Goal: Information Seeking & Learning: Check status

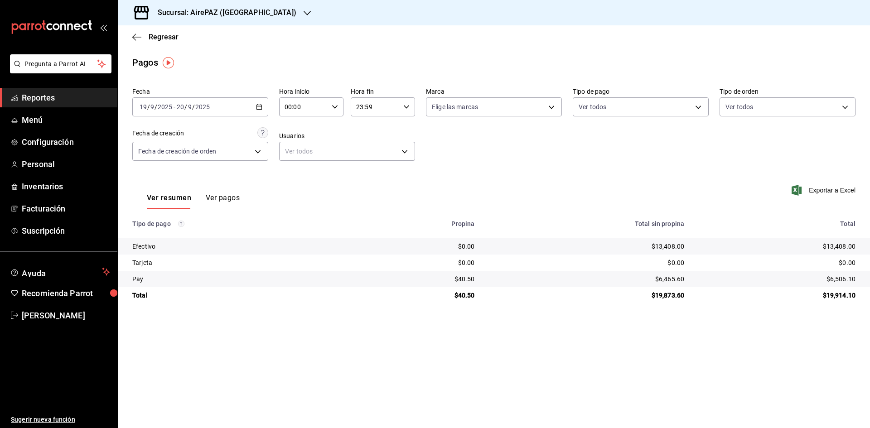
click at [257, 107] on \(Stroke\) "button" at bounding box center [258, 107] width 5 height 5
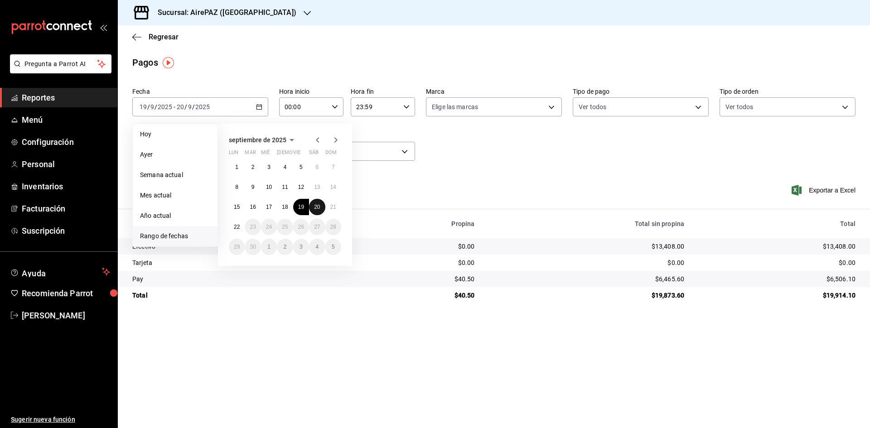
click at [318, 203] on button "20" at bounding box center [317, 207] width 16 height 16
click at [319, 204] on button "20" at bounding box center [317, 207] width 16 height 16
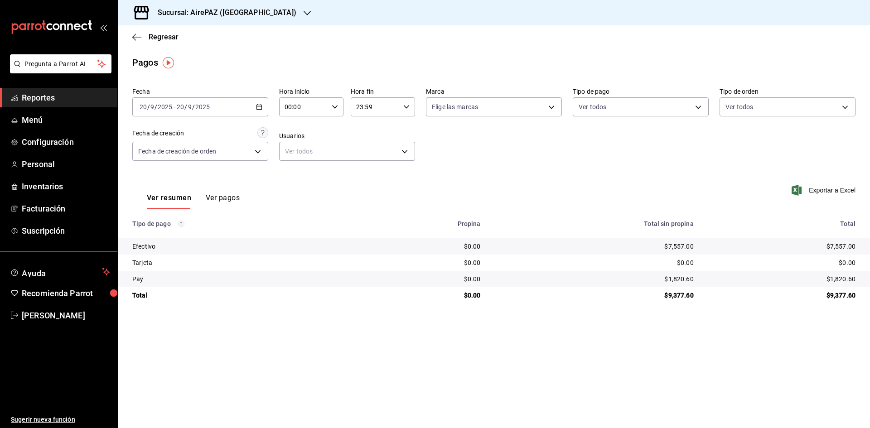
click at [304, 13] on icon "button" at bounding box center [307, 13] width 7 height 7
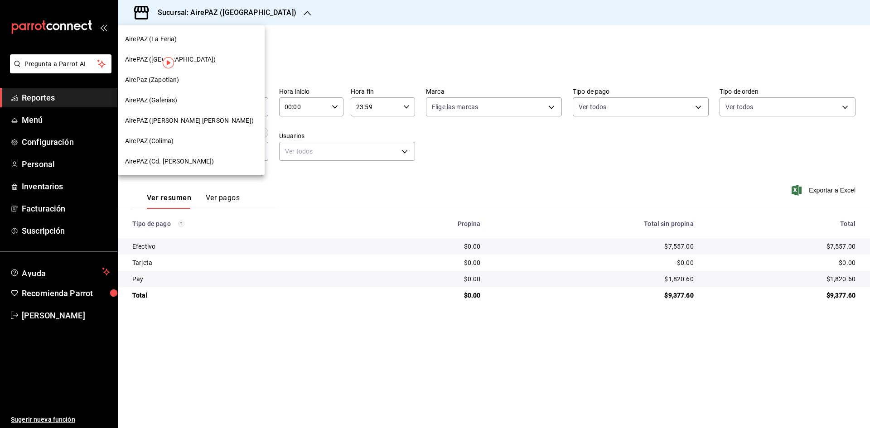
click at [172, 162] on span "AirePAZ (Cd. [PERSON_NAME])" at bounding box center [169, 162] width 89 height 10
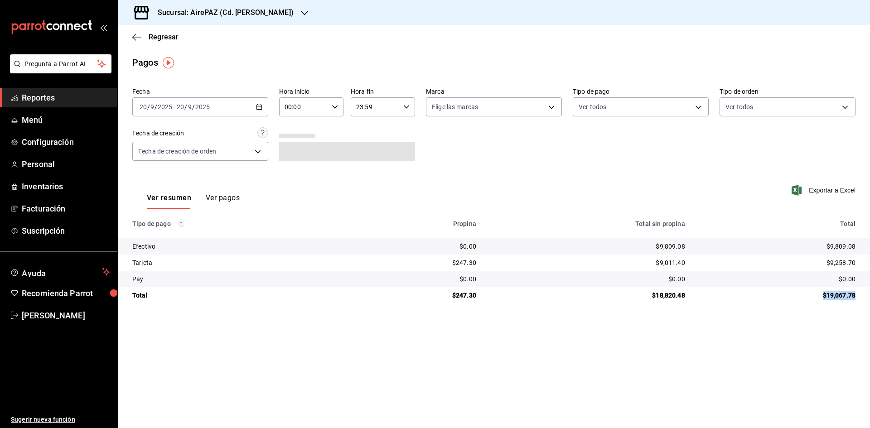
drag, startPoint x: 821, startPoint y: 295, endPoint x: 869, endPoint y: 297, distance: 48.5
click at [869, 297] on td "$19,067.78" at bounding box center [781, 295] width 178 height 16
copy div "$19,067.78"
drag, startPoint x: 822, startPoint y: 245, endPoint x: 859, endPoint y: 254, distance: 37.8
click at [859, 254] on td "$9,809.08" at bounding box center [781, 246] width 178 height 16
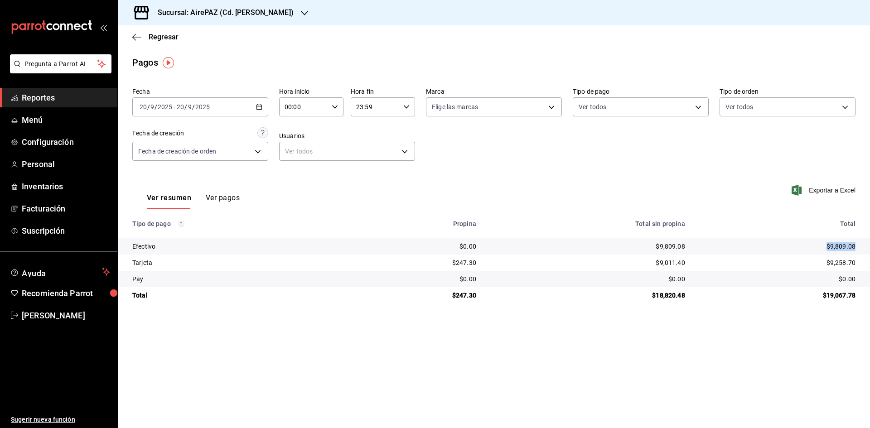
copy div "$9,809.08"
drag, startPoint x: 825, startPoint y: 258, endPoint x: 864, endPoint y: 270, distance: 41.4
click at [869, 270] on td "$9,258.70" at bounding box center [781, 263] width 178 height 16
copy div "$9,258.70"
click at [263, 106] on div "[DATE] [DATE] - [DATE] [DATE]" at bounding box center [200, 106] width 136 height 19
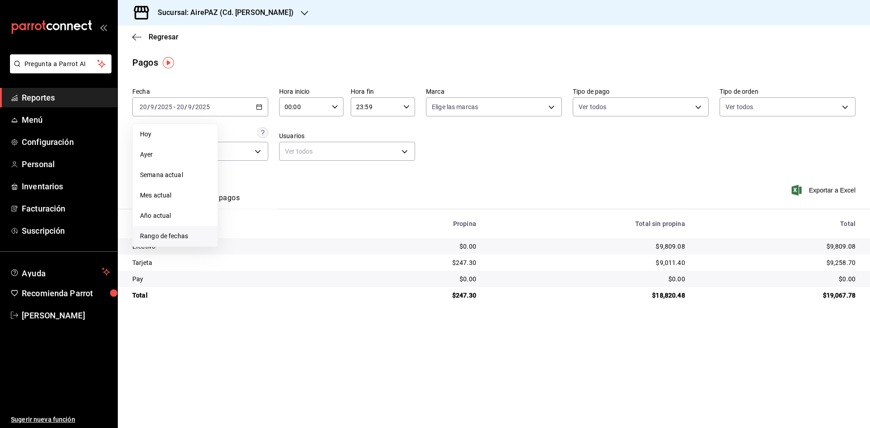
click at [181, 236] on span "Rango de fechas" at bounding box center [175, 237] width 70 height 10
click at [332, 209] on abbr "21" at bounding box center [333, 207] width 6 height 6
drag, startPoint x: 332, startPoint y: 209, endPoint x: 324, endPoint y: 205, distance: 8.3
click at [331, 211] on button "21" at bounding box center [333, 207] width 16 height 16
drag, startPoint x: 821, startPoint y: 293, endPoint x: 856, endPoint y: 294, distance: 34.9
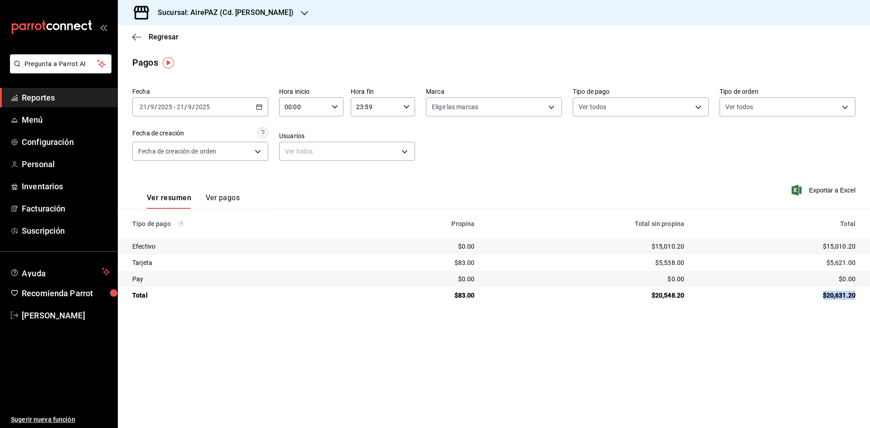
click at [856, 294] on td "$20,631.20" at bounding box center [780, 295] width 179 height 16
copy div "$20,631.20"
drag, startPoint x: 821, startPoint y: 241, endPoint x: 868, endPoint y: 248, distance: 47.3
click at [868, 248] on td "$15,010.20" at bounding box center [780, 246] width 179 height 16
copy div "$15,010.20"
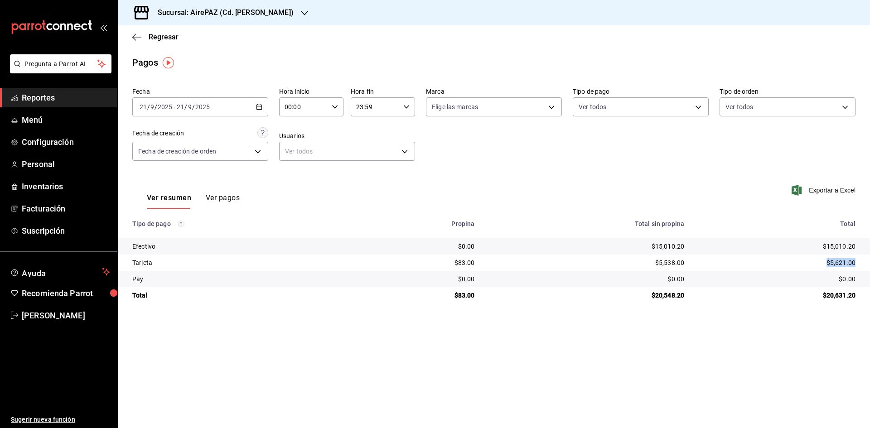
drag, startPoint x: 827, startPoint y: 263, endPoint x: 864, endPoint y: 265, distance: 37.2
click at [864, 265] on td "$5,621.00" at bounding box center [780, 263] width 179 height 16
copy div "$5,621.00"
click at [301, 13] on icon "button" at bounding box center [304, 13] width 7 height 5
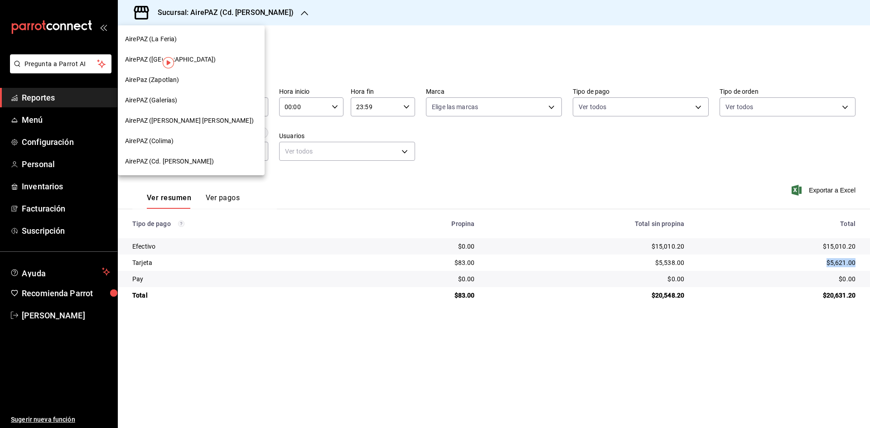
click at [160, 84] on span "AirePaz (Zapotlan)" at bounding box center [152, 80] width 54 height 10
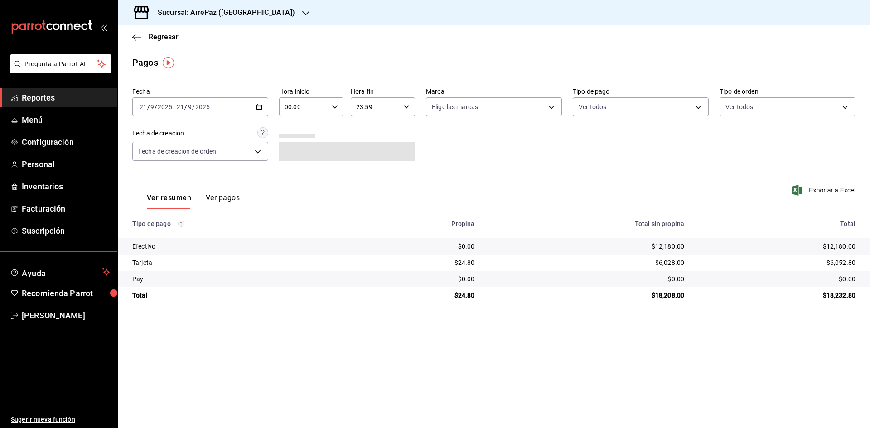
click at [260, 111] on div "[DATE] [DATE] - [DATE] [DATE]" at bounding box center [200, 106] width 136 height 19
click at [261, 104] on icon "button" at bounding box center [259, 107] width 6 height 6
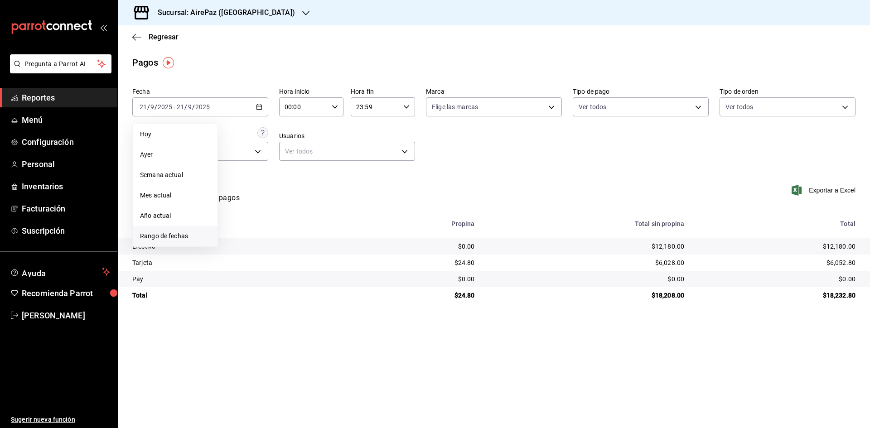
click at [170, 232] on li "Rango de fechas" at bounding box center [175, 236] width 85 height 20
click at [312, 203] on button "20" at bounding box center [317, 207] width 16 height 16
drag, startPoint x: 820, startPoint y: 296, endPoint x: 861, endPoint y: 298, distance: 41.3
click at [861, 298] on td "$13,101.16" at bounding box center [780, 295] width 179 height 16
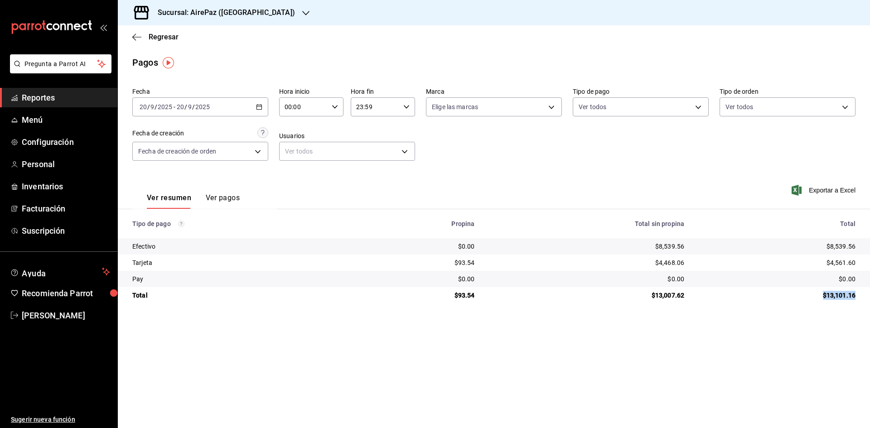
copy div "$13,101.16"
drag, startPoint x: 826, startPoint y: 245, endPoint x: 868, endPoint y: 252, distance: 41.9
click at [868, 252] on td "$8,539.56" at bounding box center [780, 246] width 179 height 16
copy div "$8,539.56"
drag, startPoint x: 825, startPoint y: 257, endPoint x: 861, endPoint y: 270, distance: 39.0
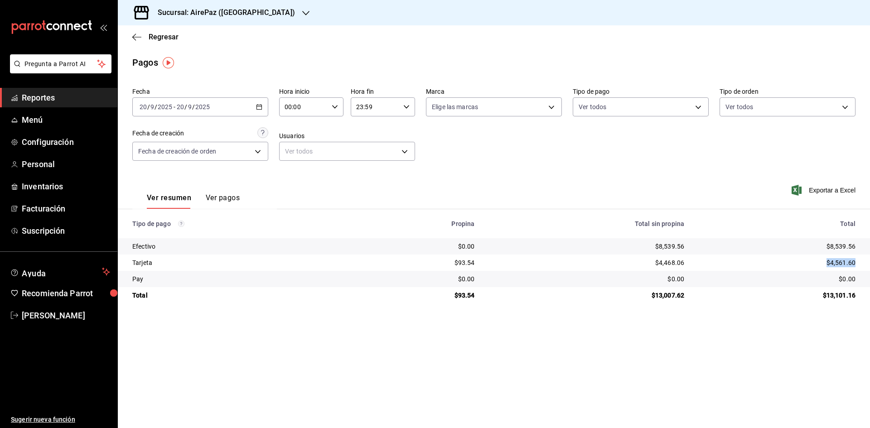
click at [861, 270] on td "$4,561.60" at bounding box center [780, 263] width 179 height 16
copy div "$4,561.60"
click at [262, 101] on div "[DATE] [DATE] - [DATE] [DATE]" at bounding box center [200, 106] width 136 height 19
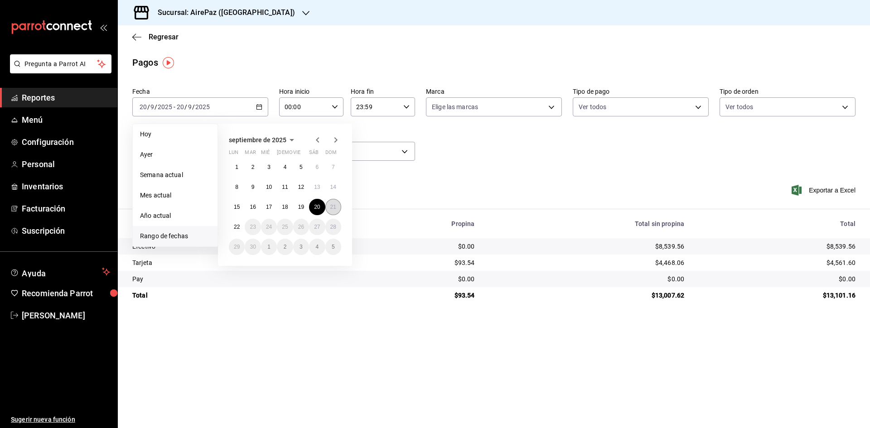
click at [331, 207] on abbr "21" at bounding box center [333, 207] width 6 height 6
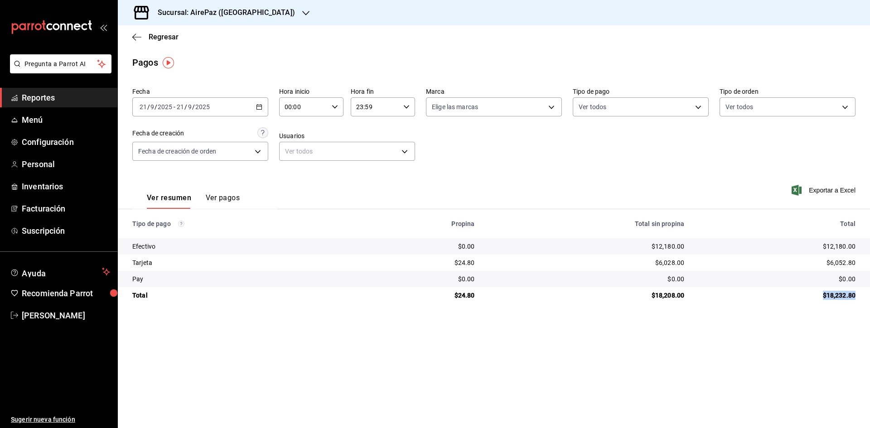
drag, startPoint x: 822, startPoint y: 294, endPoint x: 861, endPoint y: 298, distance: 39.6
click at [861, 298] on td "$18,232.80" at bounding box center [780, 295] width 179 height 16
copy div "$18,232.80"
drag, startPoint x: 820, startPoint y: 246, endPoint x: 869, endPoint y: 254, distance: 50.0
click at [869, 254] on td "$12,180.00" at bounding box center [780, 246] width 179 height 16
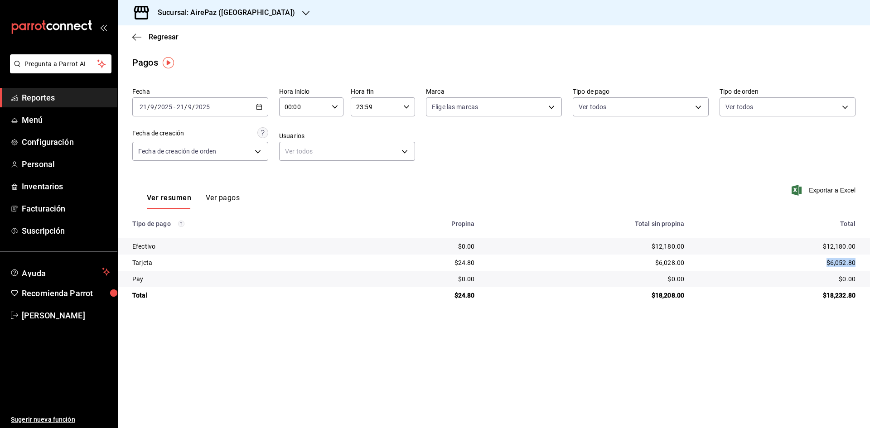
drag, startPoint x: 826, startPoint y: 261, endPoint x: 863, endPoint y: 265, distance: 36.9
click at [863, 265] on td "$6,052.80" at bounding box center [780, 263] width 179 height 16
click at [302, 17] on div at bounding box center [305, 13] width 7 height 10
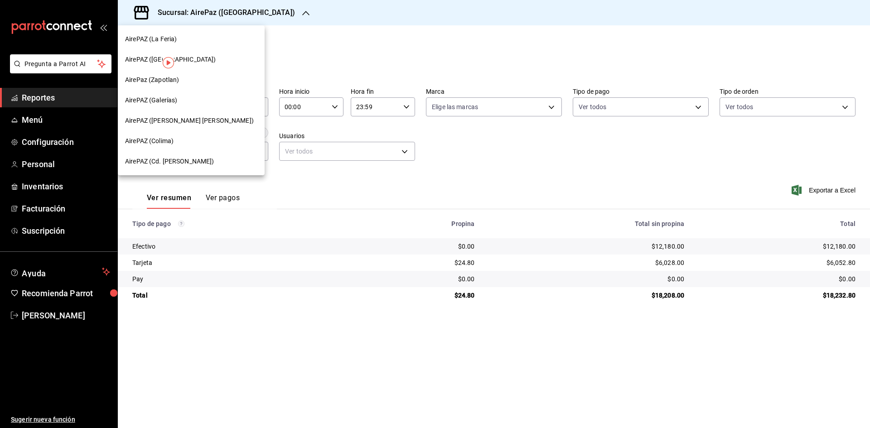
click at [151, 41] on span "AirePAZ (La Feria)" at bounding box center [151, 39] width 52 height 10
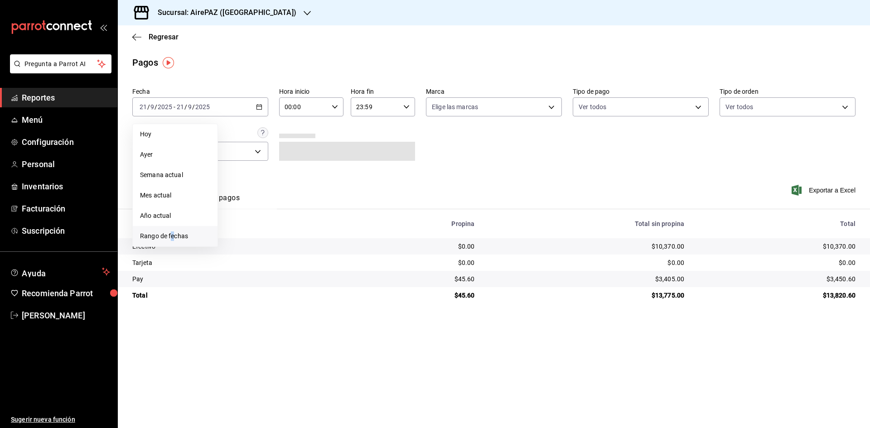
click at [173, 237] on span "Rango de fechas" at bounding box center [175, 237] width 70 height 10
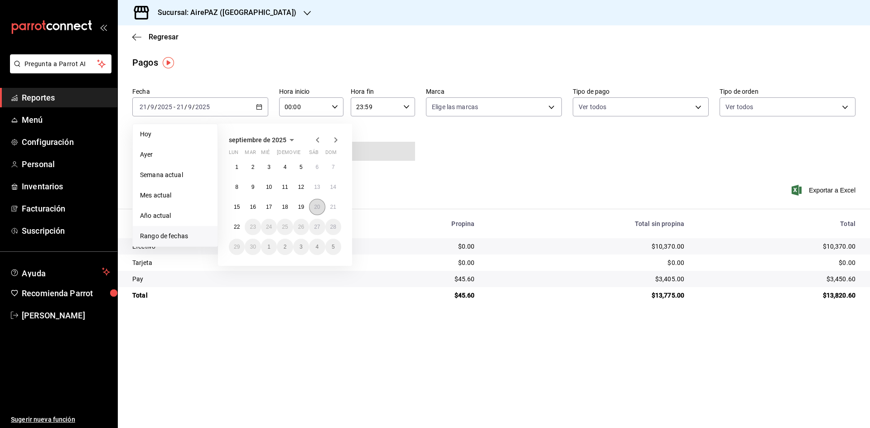
click at [318, 209] on abbr "20" at bounding box center [317, 207] width 6 height 6
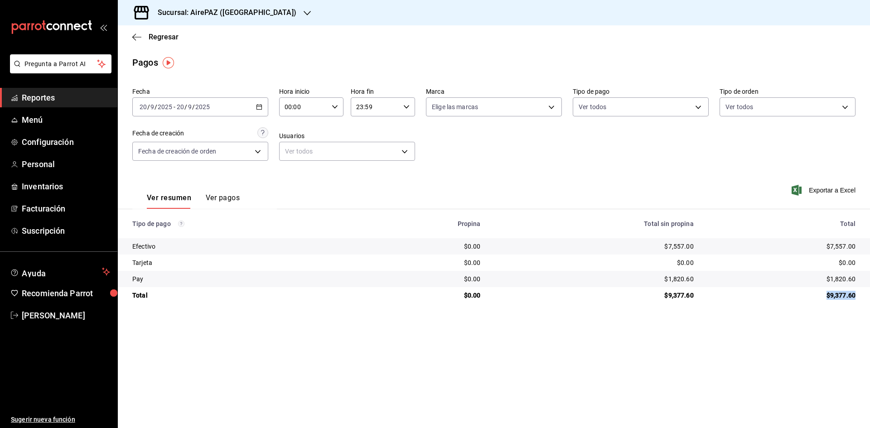
drag, startPoint x: 825, startPoint y: 293, endPoint x: 863, endPoint y: 297, distance: 38.3
click at [863, 297] on td "$9,377.60" at bounding box center [785, 295] width 169 height 16
drag, startPoint x: 825, startPoint y: 244, endPoint x: 854, endPoint y: 246, distance: 28.7
click at [854, 246] on div "$7,557.00" at bounding box center [781, 246] width 147 height 9
drag, startPoint x: 828, startPoint y: 276, endPoint x: 866, endPoint y: 280, distance: 38.2
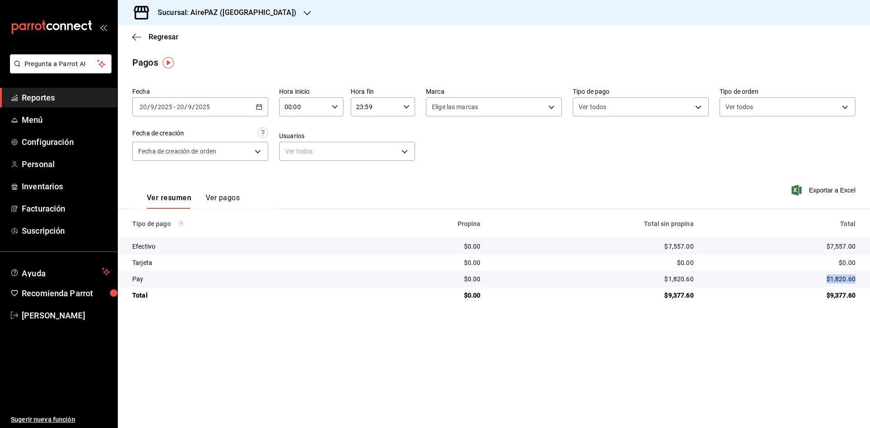
click at [866, 280] on td "$1,820.60" at bounding box center [785, 279] width 169 height 16
click at [304, 14] on icon "button" at bounding box center [307, 13] width 7 height 7
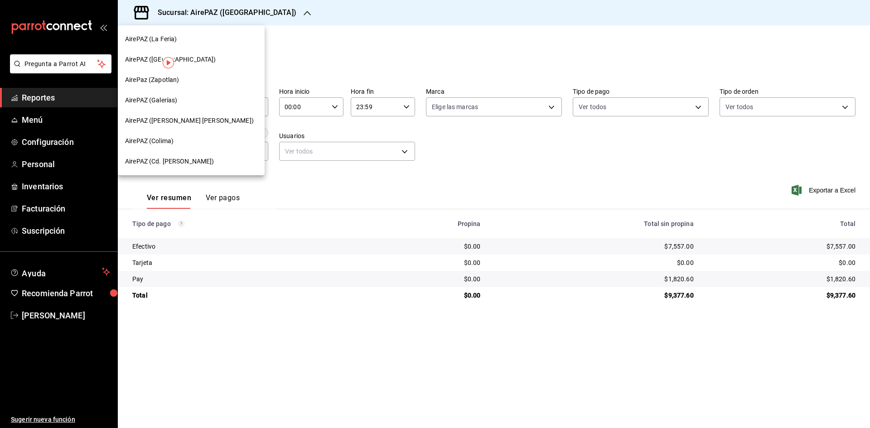
click at [421, 221] on div at bounding box center [435, 214] width 870 height 428
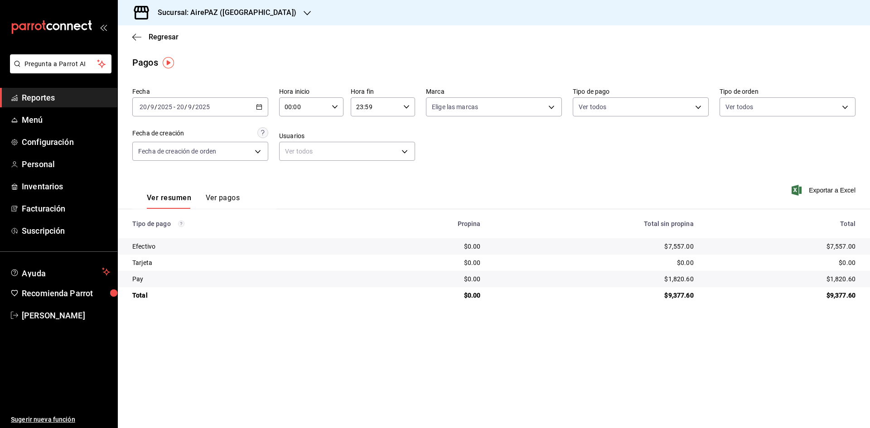
click at [255, 110] on div "[DATE] [DATE] - [DATE] [DATE]" at bounding box center [200, 106] width 136 height 19
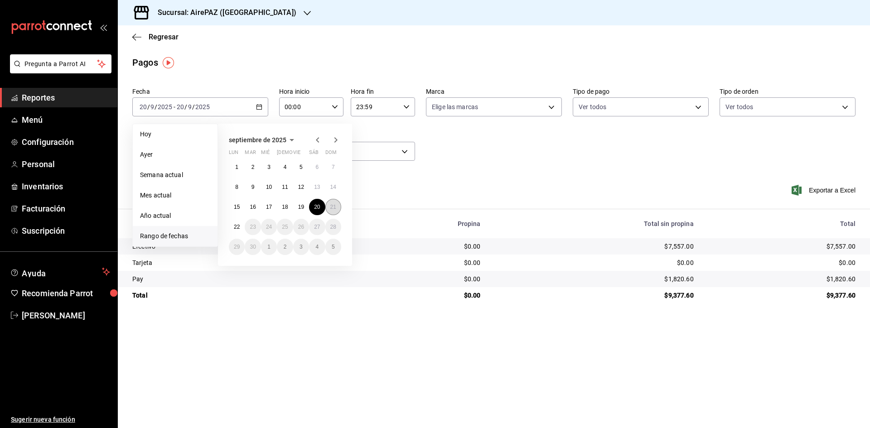
click at [335, 210] on button "21" at bounding box center [333, 207] width 16 height 16
click at [336, 211] on button "21" at bounding box center [333, 207] width 16 height 16
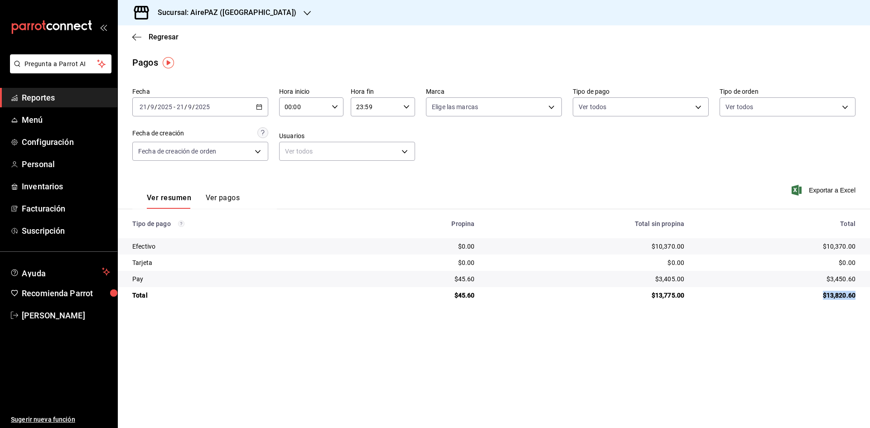
drag, startPoint x: 819, startPoint y: 293, endPoint x: 865, endPoint y: 294, distance: 46.2
click at [865, 294] on td "$13,820.60" at bounding box center [780, 295] width 179 height 16
drag, startPoint x: 819, startPoint y: 246, endPoint x: 859, endPoint y: 247, distance: 40.8
click at [859, 247] on td "$10,370.00" at bounding box center [780, 246] width 179 height 16
drag, startPoint x: 825, startPoint y: 275, endPoint x: 862, endPoint y: 279, distance: 37.3
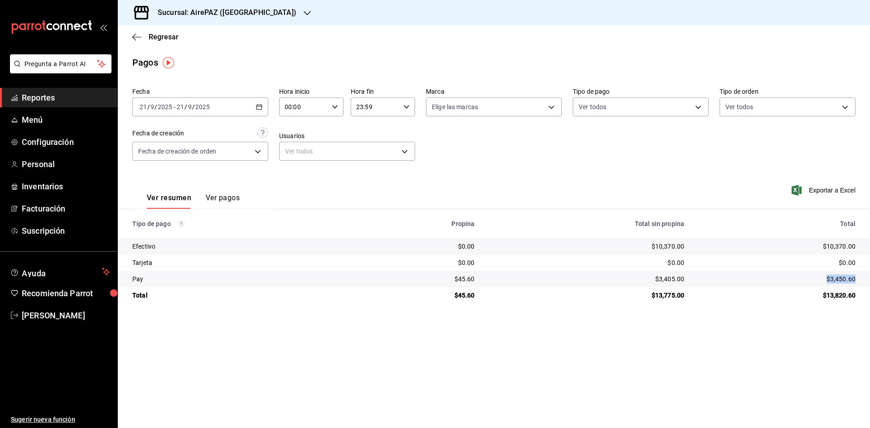
click at [862, 279] on td "$3,450.60" at bounding box center [780, 279] width 179 height 16
